Goal: Information Seeking & Learning: Learn about a topic

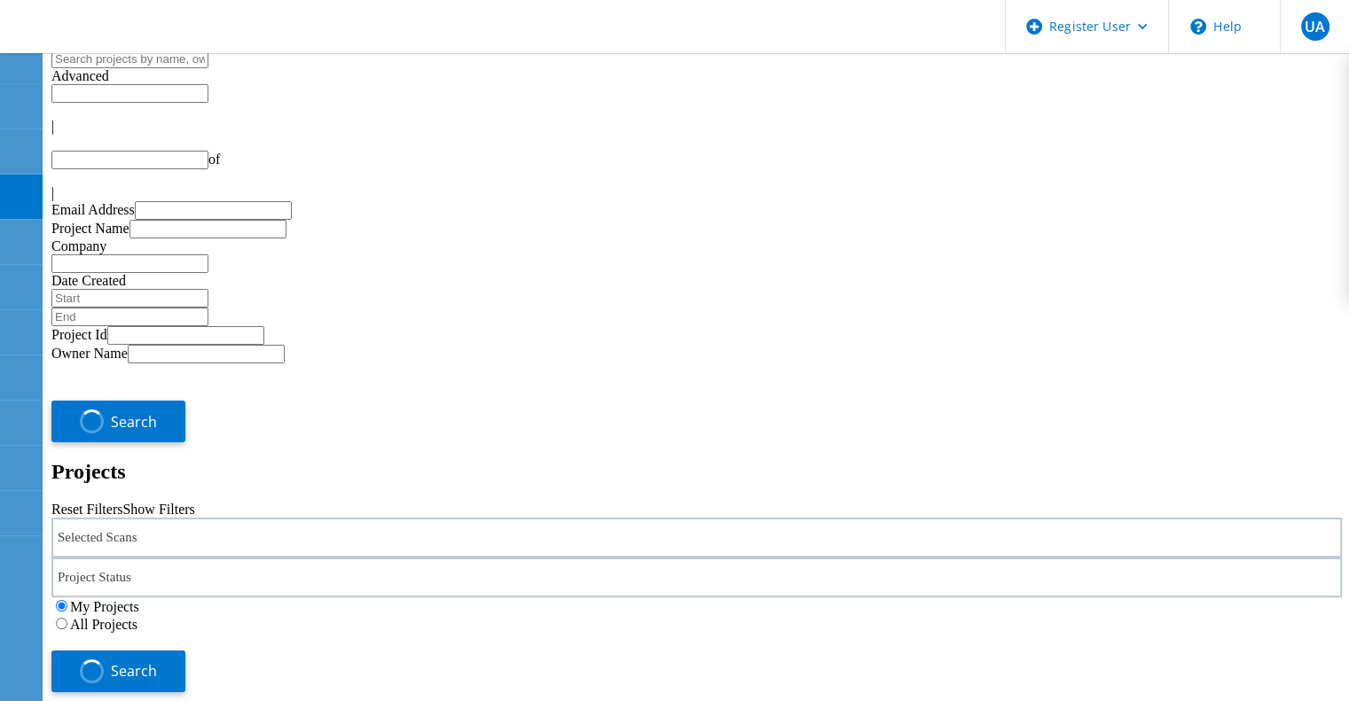
type input "1"
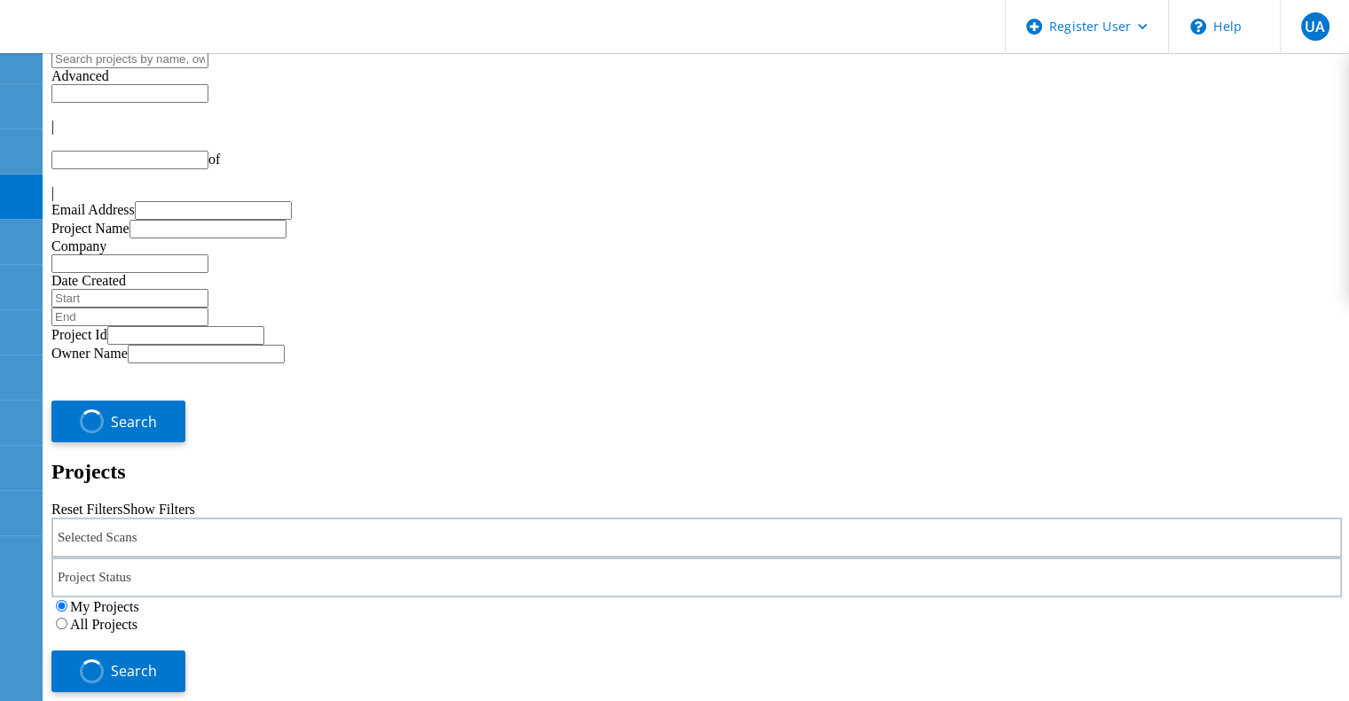
type input "1"
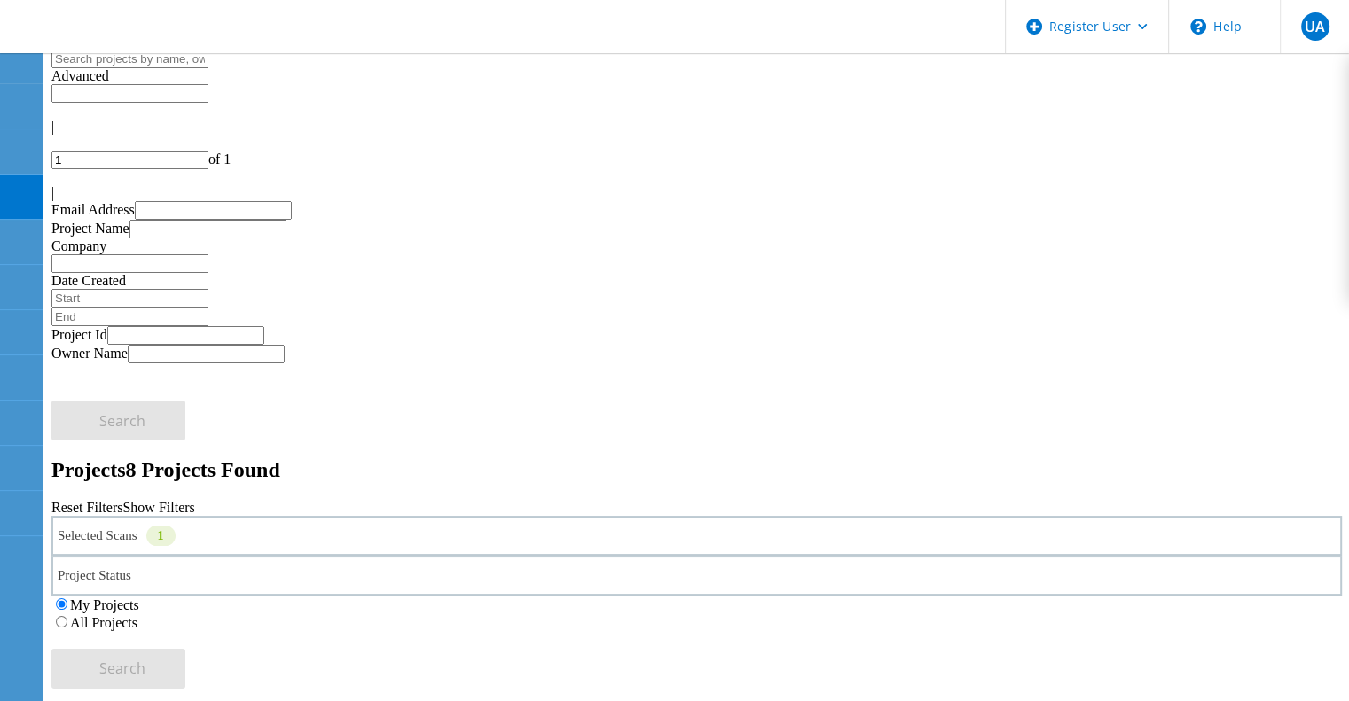
click at [332, 516] on div "Selected Scans 1" at bounding box center [696, 536] width 1290 height 40
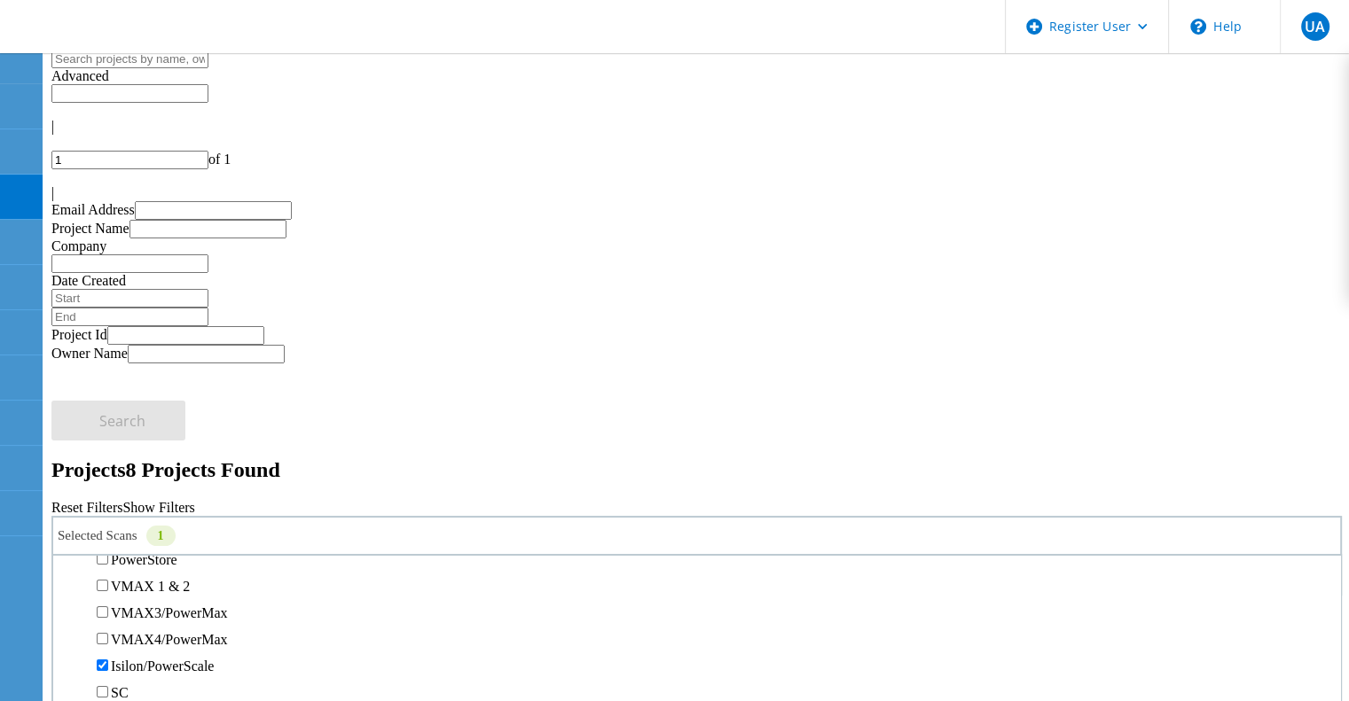
scroll to position [397, 0]
click at [177, 552] on label "PowerStore" at bounding box center [144, 559] width 67 height 15
click at [108, 552] on input "PowerStore" at bounding box center [103, 558] width 12 height 12
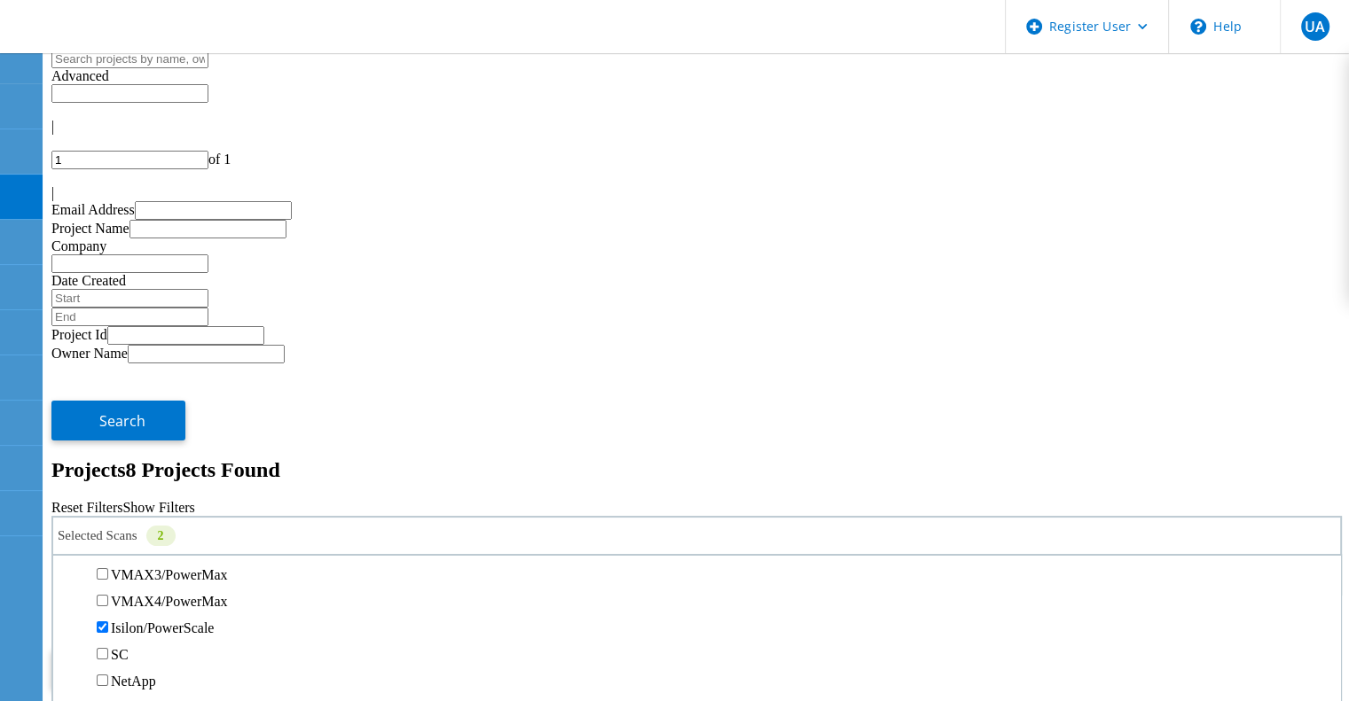
scroll to position [437, 0]
click at [214, 618] on label "Isilon/PowerScale" at bounding box center [162, 625] width 103 height 15
click at [108, 619] on input "Isilon/PowerScale" at bounding box center [103, 625] width 12 height 12
click at [137, 615] on label "All Projects" at bounding box center [103, 622] width 67 height 15
click at [67, 616] on input "All Projects" at bounding box center [62, 622] width 12 height 12
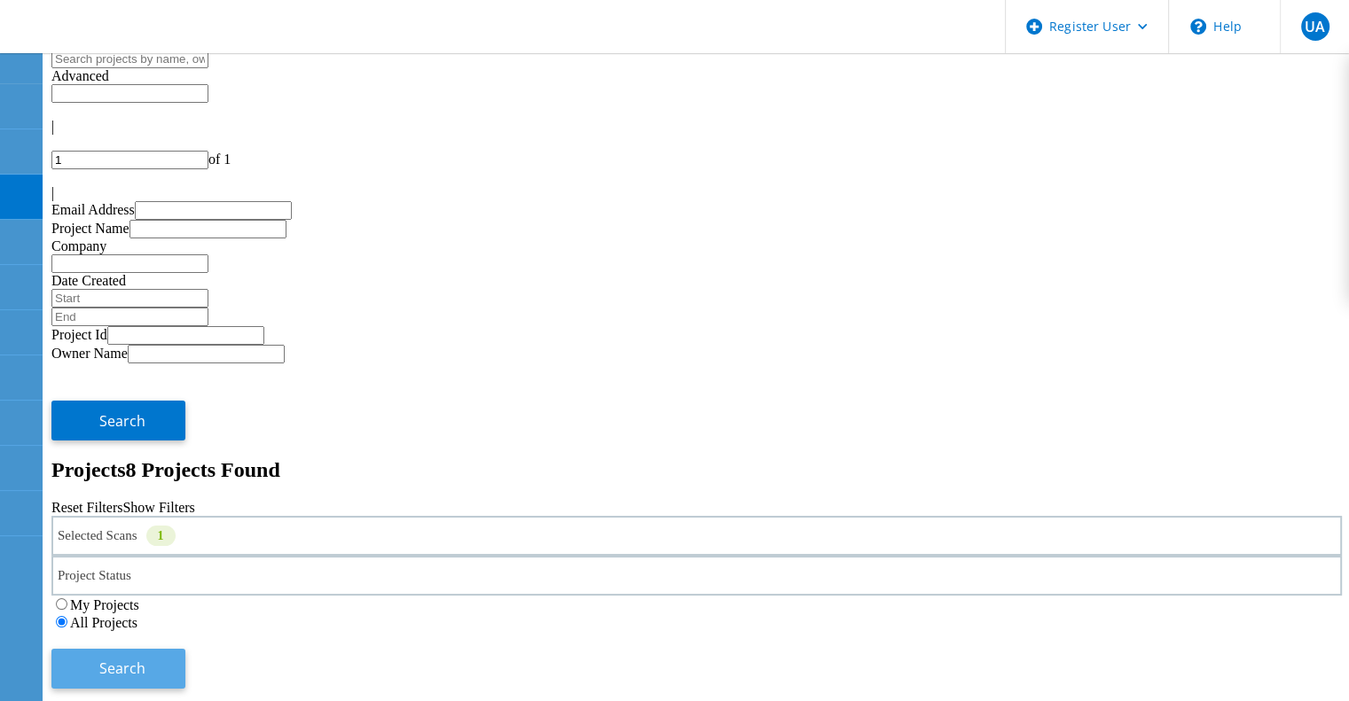
click at [185, 649] on button "Search" at bounding box center [118, 669] width 134 height 40
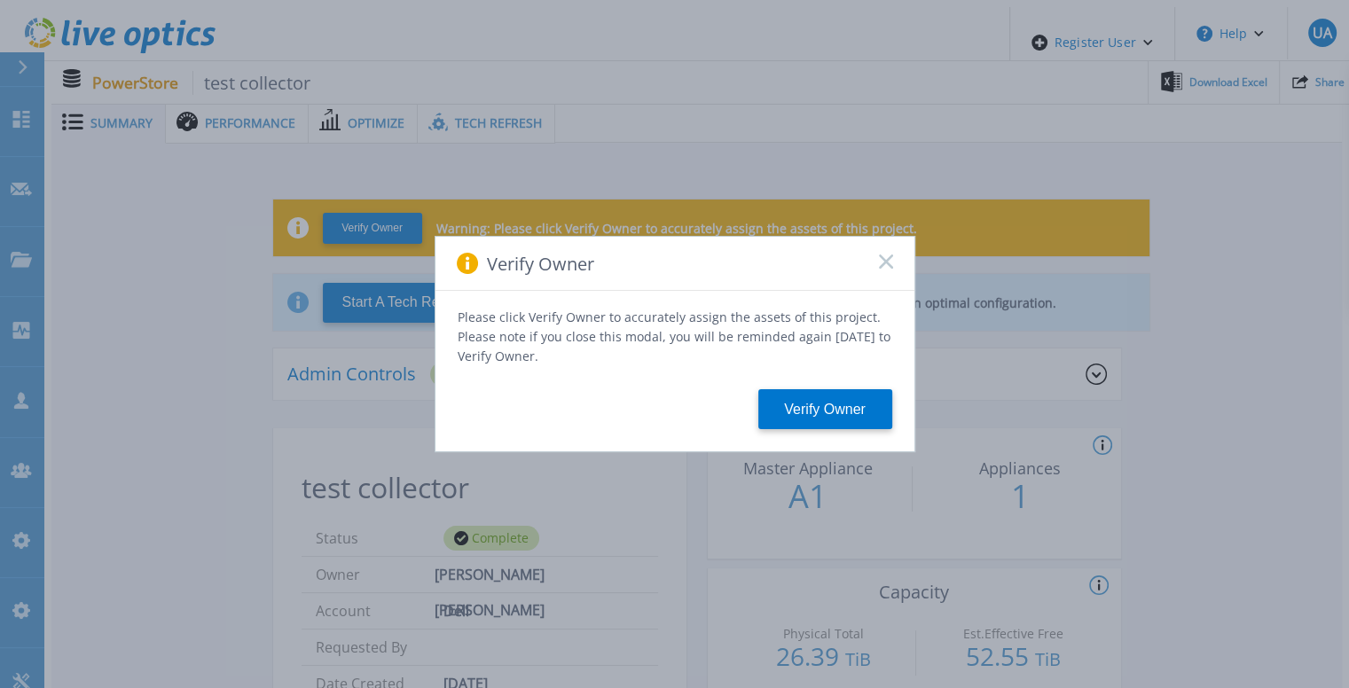
click at [883, 269] on icon at bounding box center [886, 261] width 14 height 14
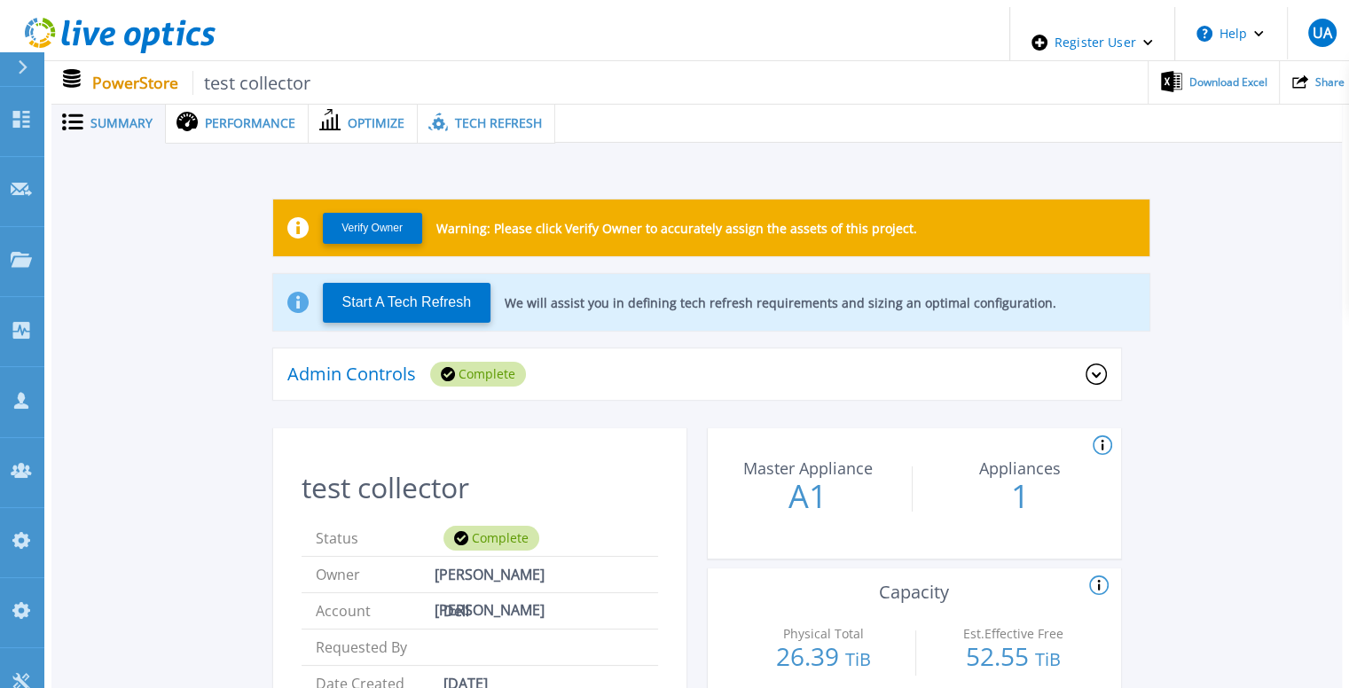
click at [499, 121] on span "Tech Refresh" at bounding box center [498, 123] width 87 height 12
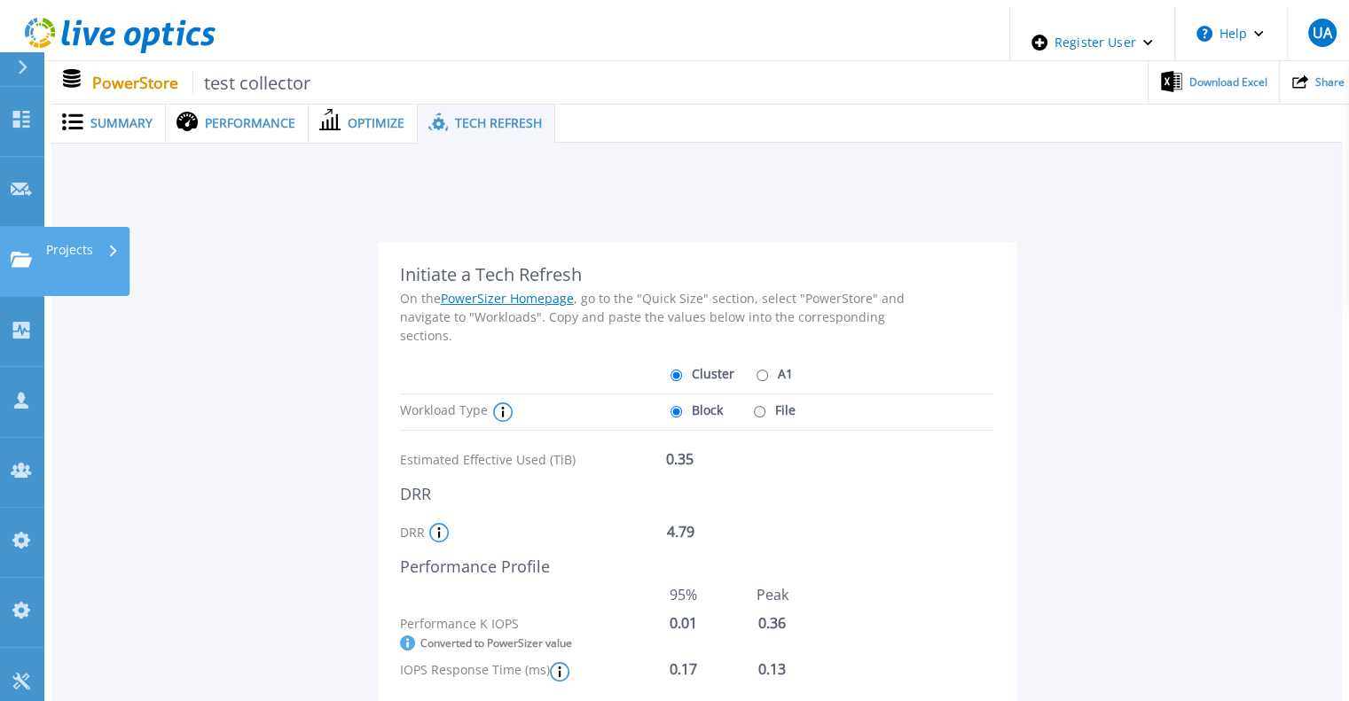
click at [45, 227] on div "Projects" at bounding box center [86, 261] width 86 height 69
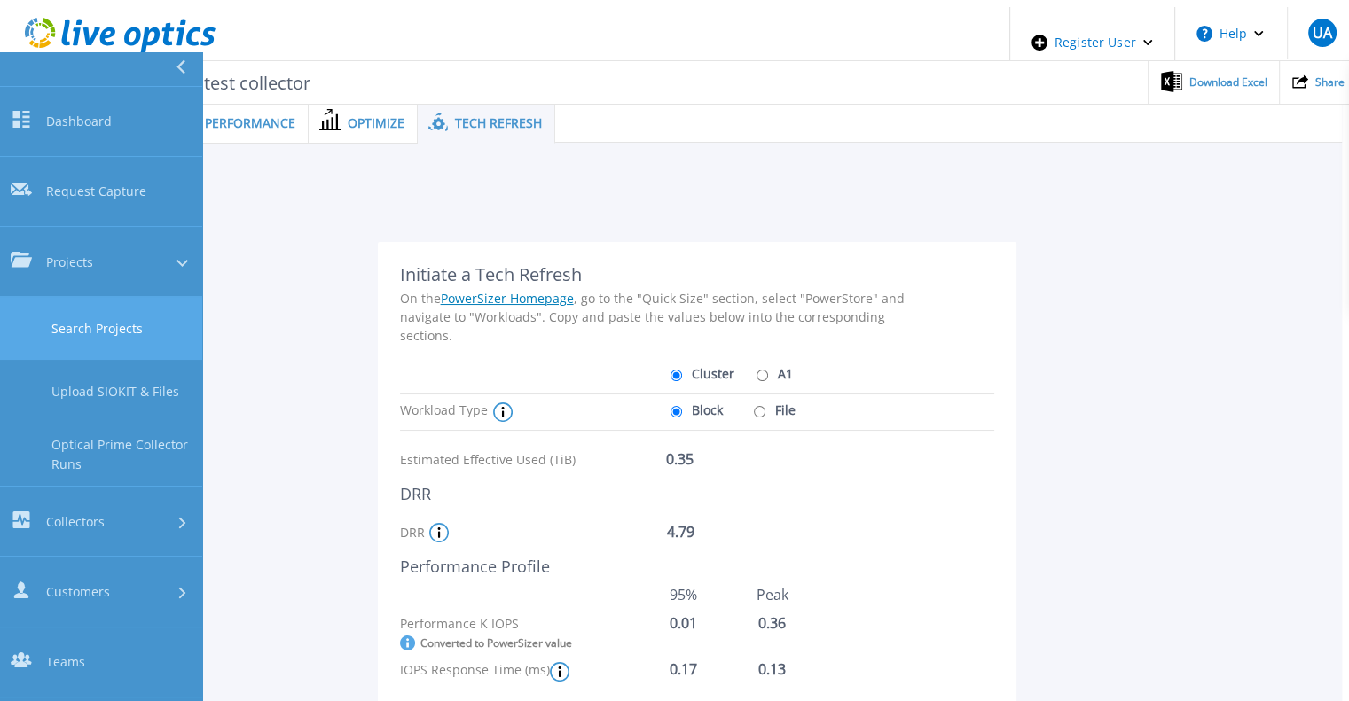
click at [98, 297] on link "Search Projects" at bounding box center [101, 328] width 202 height 63
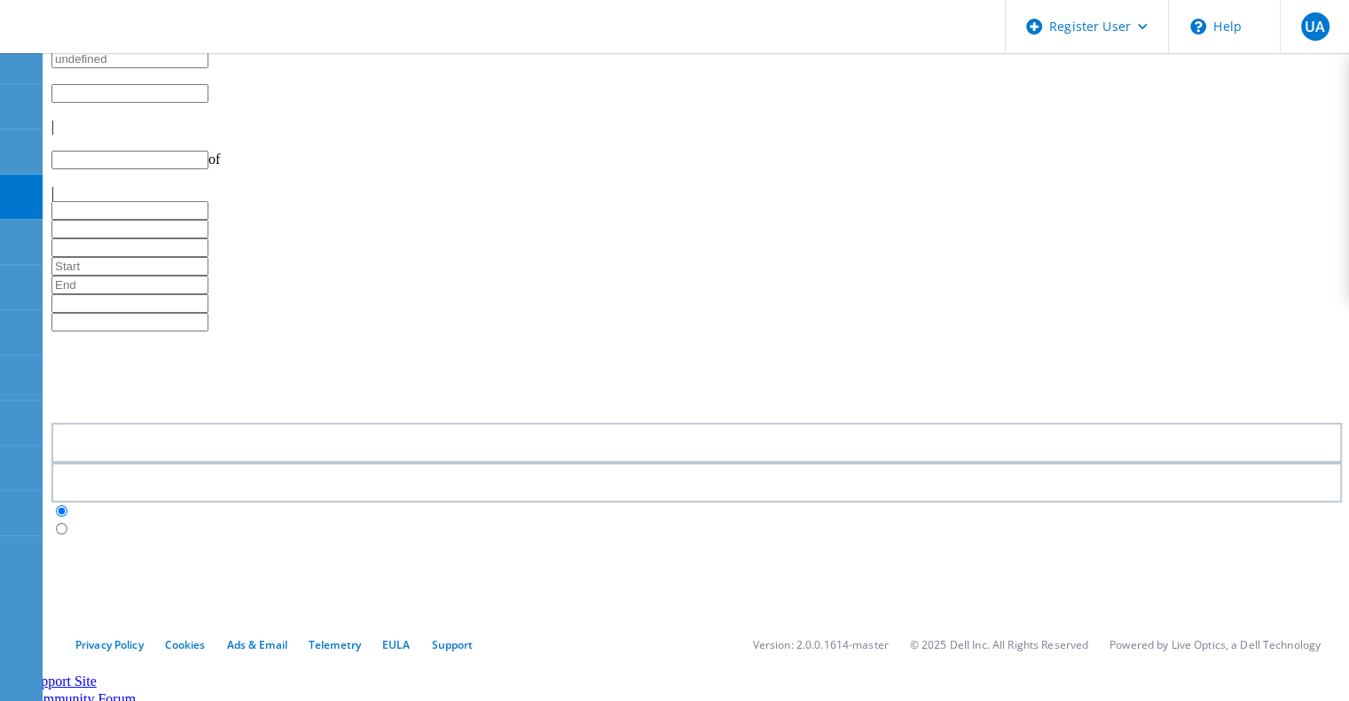
type input "1"
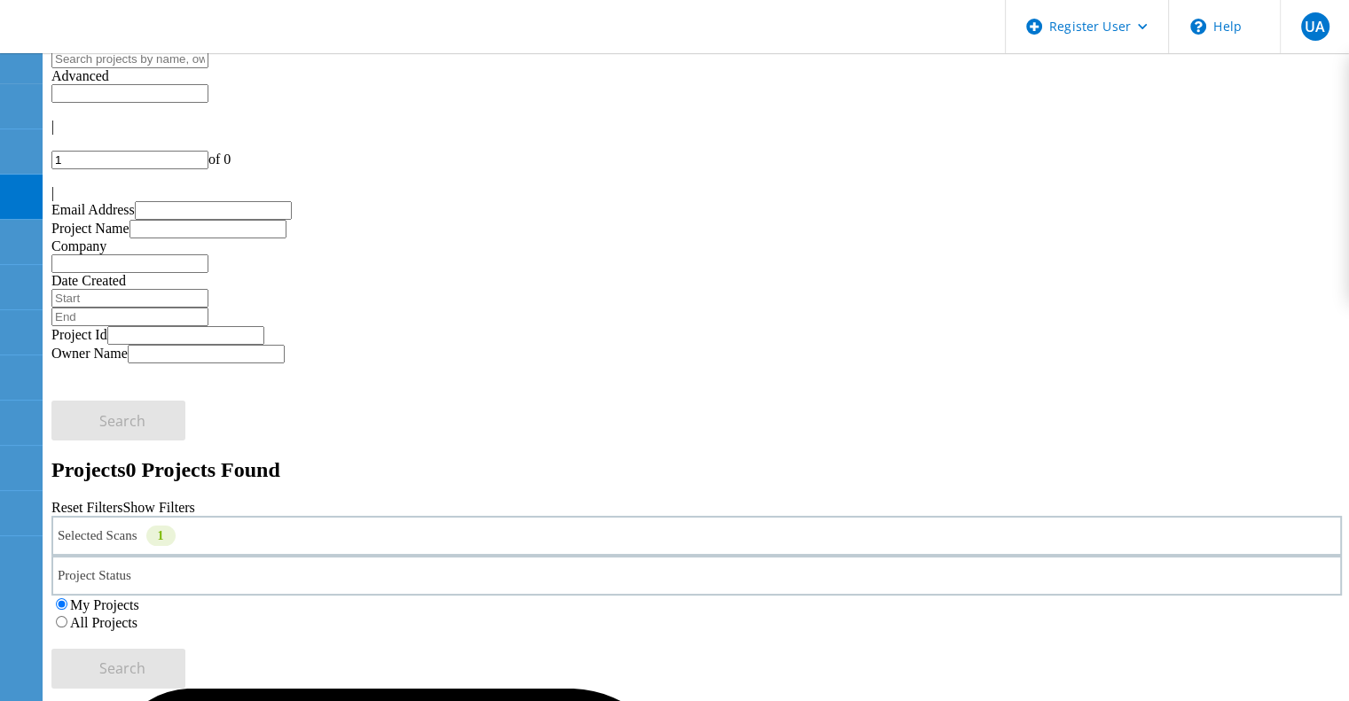
click at [137, 615] on label "All Projects" at bounding box center [103, 622] width 67 height 15
click at [67, 616] on input "All Projects" at bounding box center [62, 622] width 12 height 12
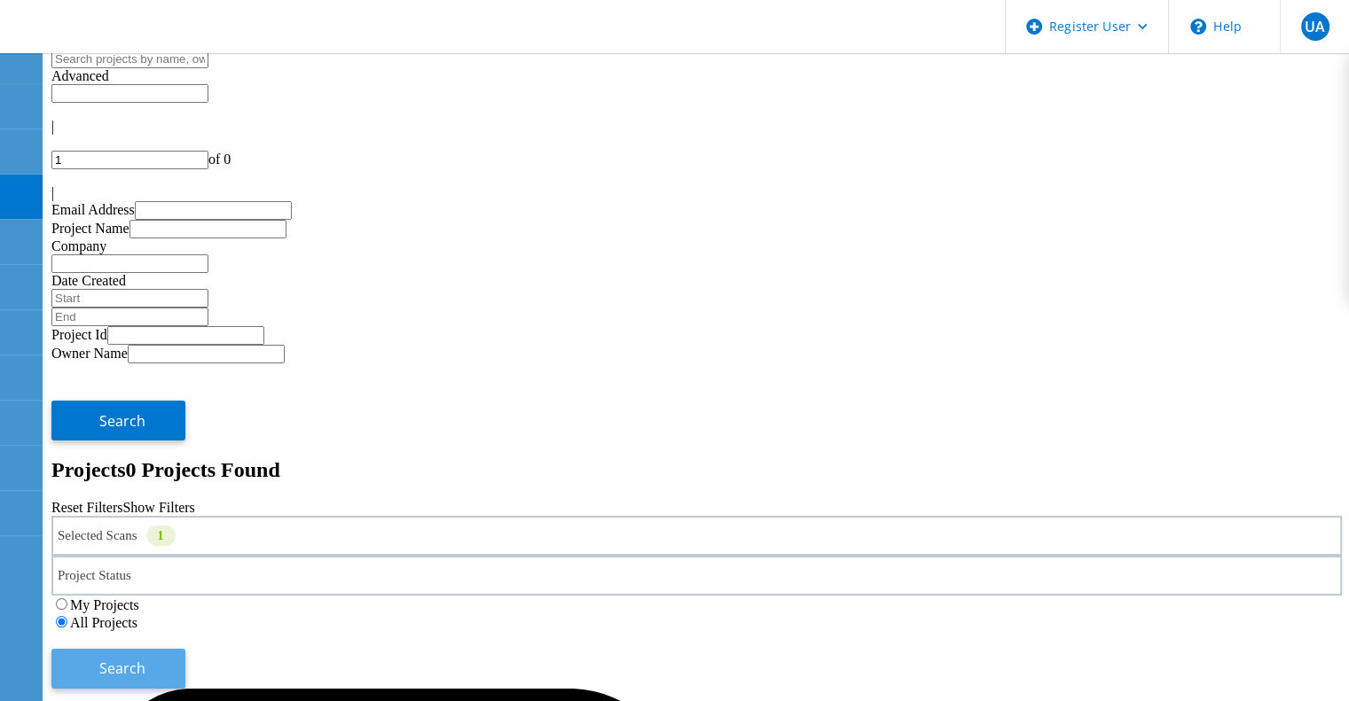
click at [145, 659] on span "Search" at bounding box center [122, 669] width 46 height 20
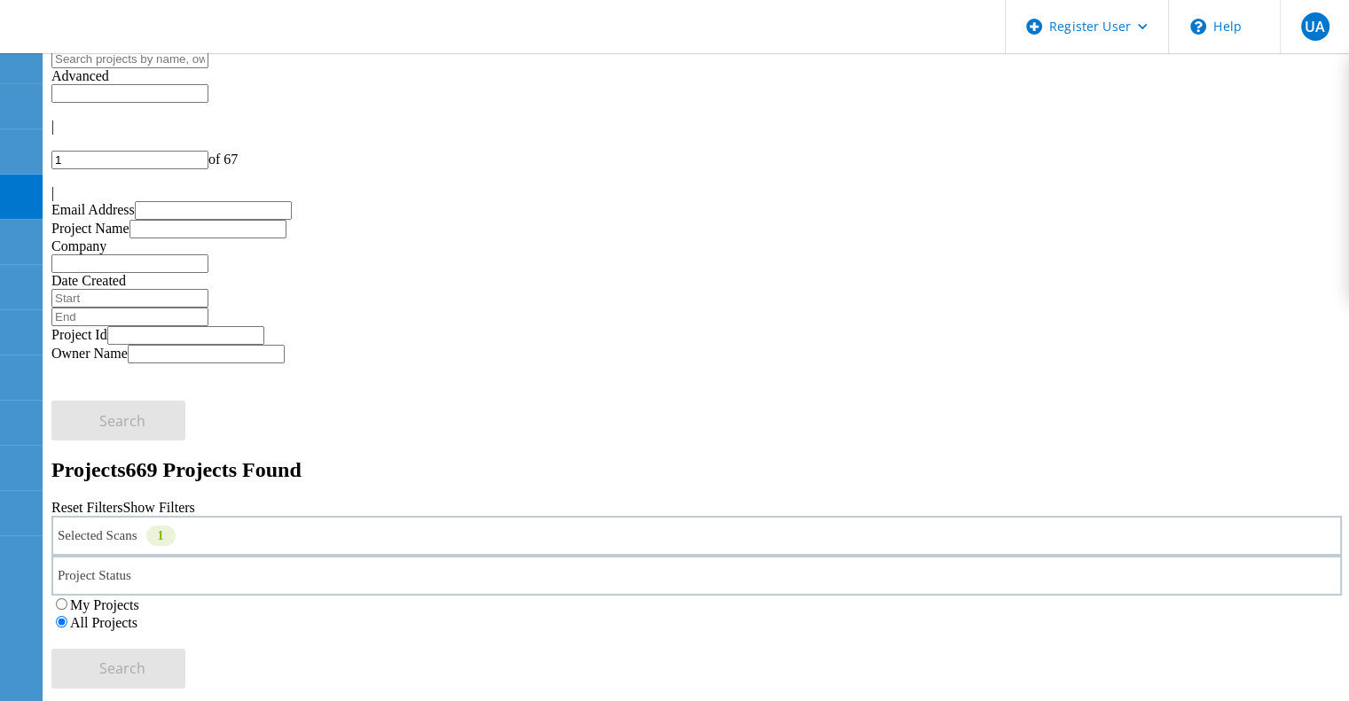
click at [198, 516] on div "Selected Scans 1" at bounding box center [696, 536] width 1290 height 40
click at [177, 624] on label "PowerStore" at bounding box center [144, 631] width 67 height 15
click at [108, 625] on input "PowerStore" at bounding box center [103, 631] width 12 height 12
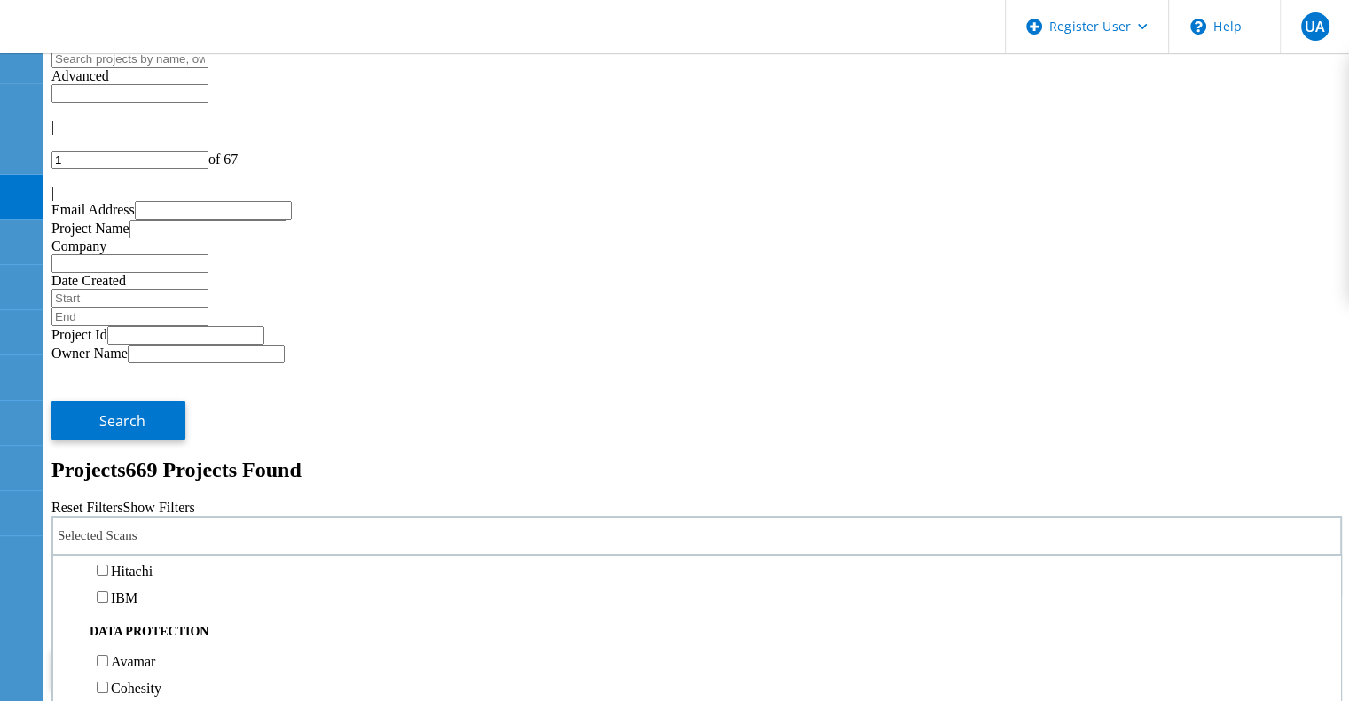
scroll to position [679, 0]
click at [156, 429] on label "NetApp" at bounding box center [133, 436] width 45 height 15
click at [108, 430] on input "NetApp" at bounding box center [103, 436] width 12 height 12
click at [185, 649] on button "Search" at bounding box center [118, 669] width 134 height 40
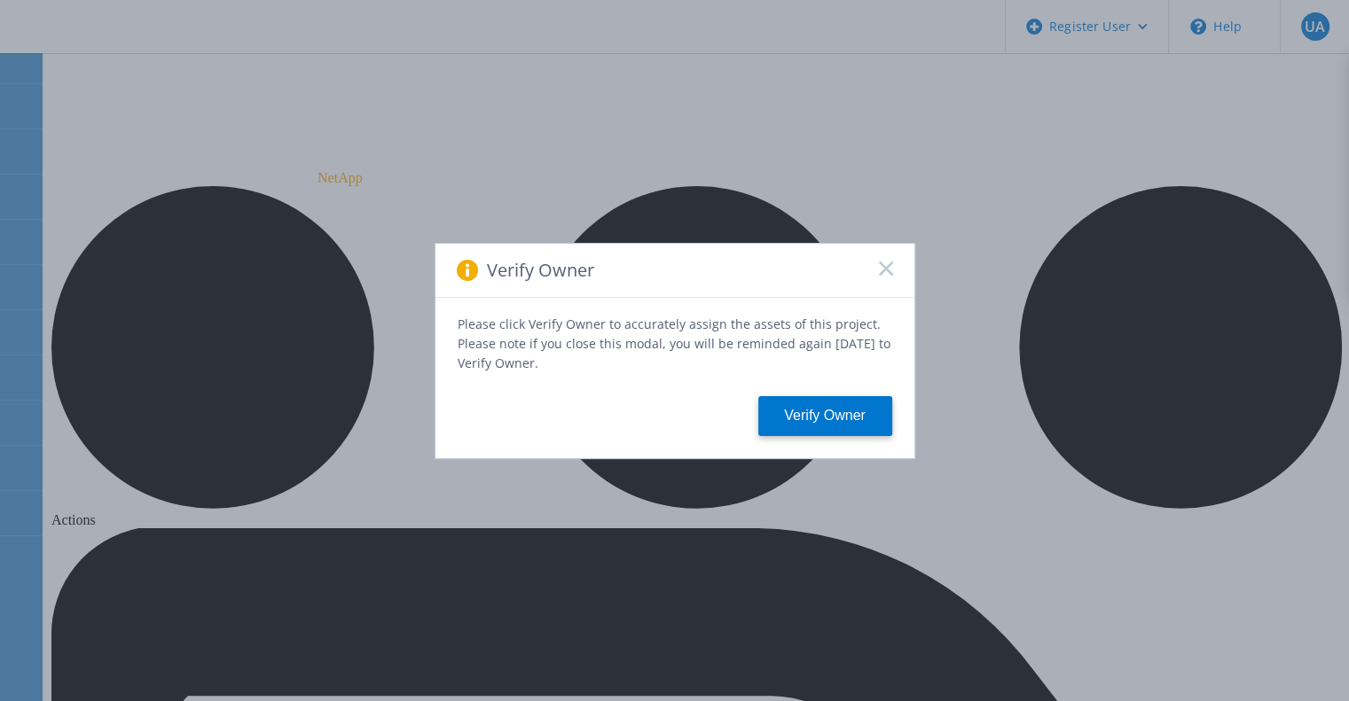
click at [883, 276] on icon at bounding box center [886, 269] width 14 height 14
